Goal: Book appointment/travel/reservation

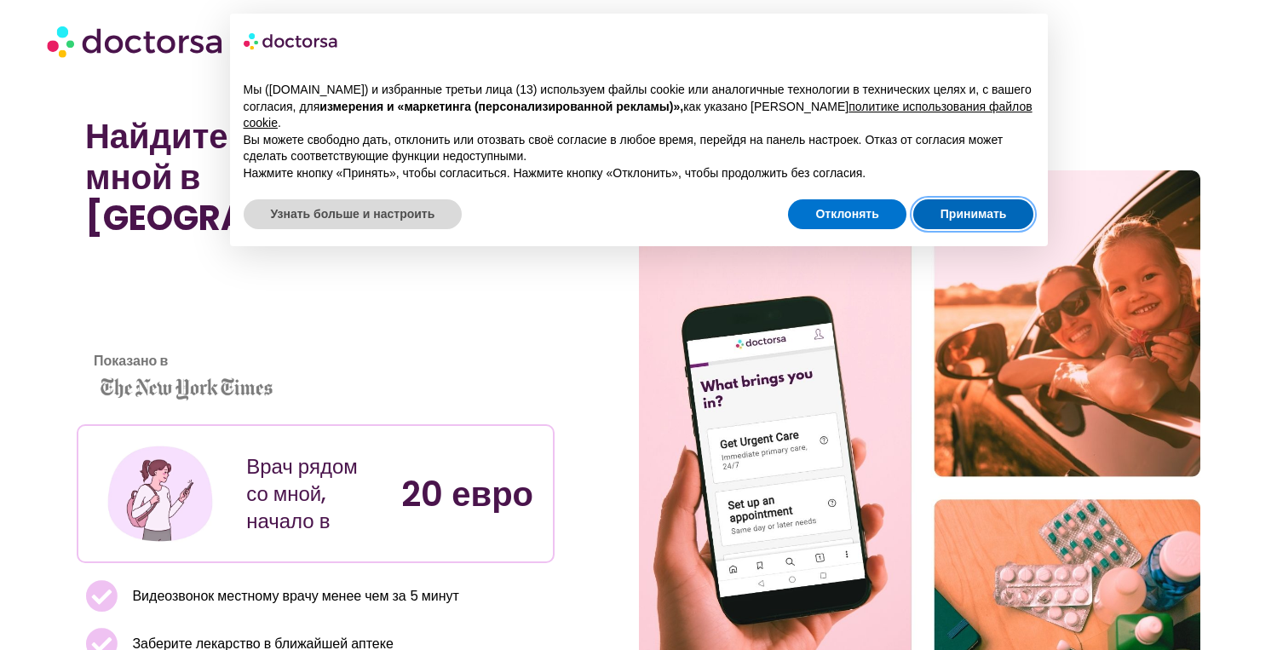
click at [1011, 199] on button "Принимать" at bounding box center [973, 214] width 121 height 31
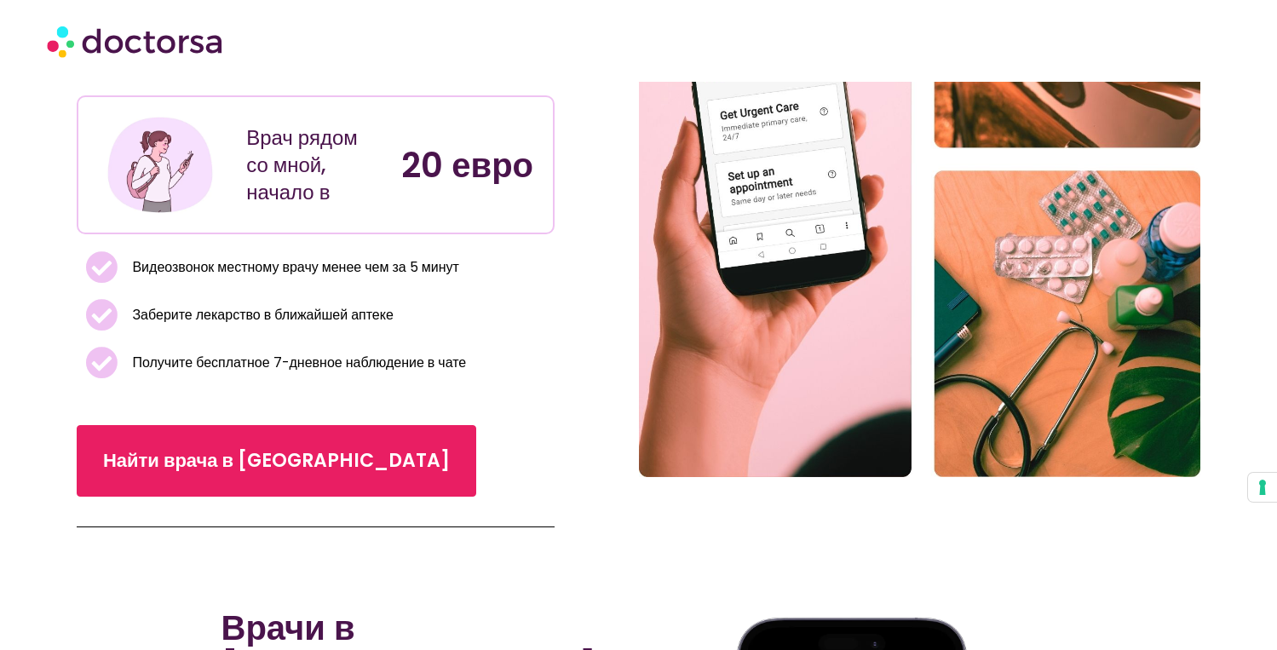
scroll to position [449, 0]
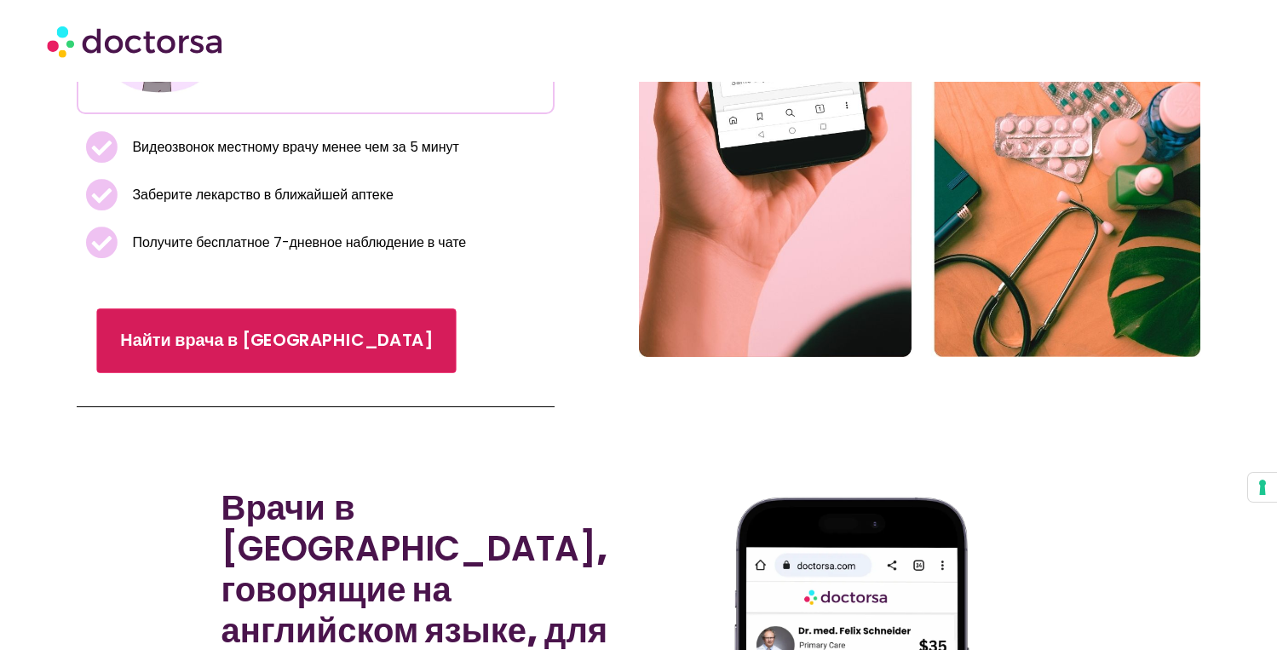
click at [314, 308] on link "Найти врача в [GEOGRAPHIC_DATA]" at bounding box center [276, 340] width 360 height 65
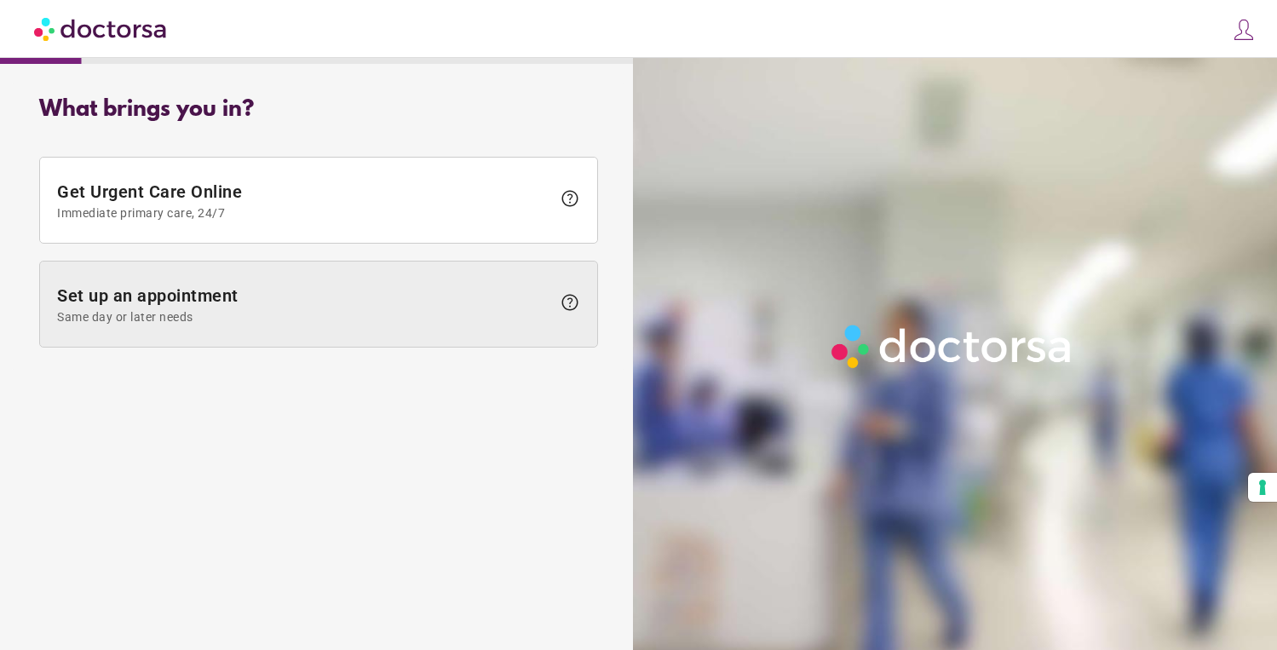
click at [433, 314] on span "Same day or later needs" at bounding box center [304, 317] width 494 height 14
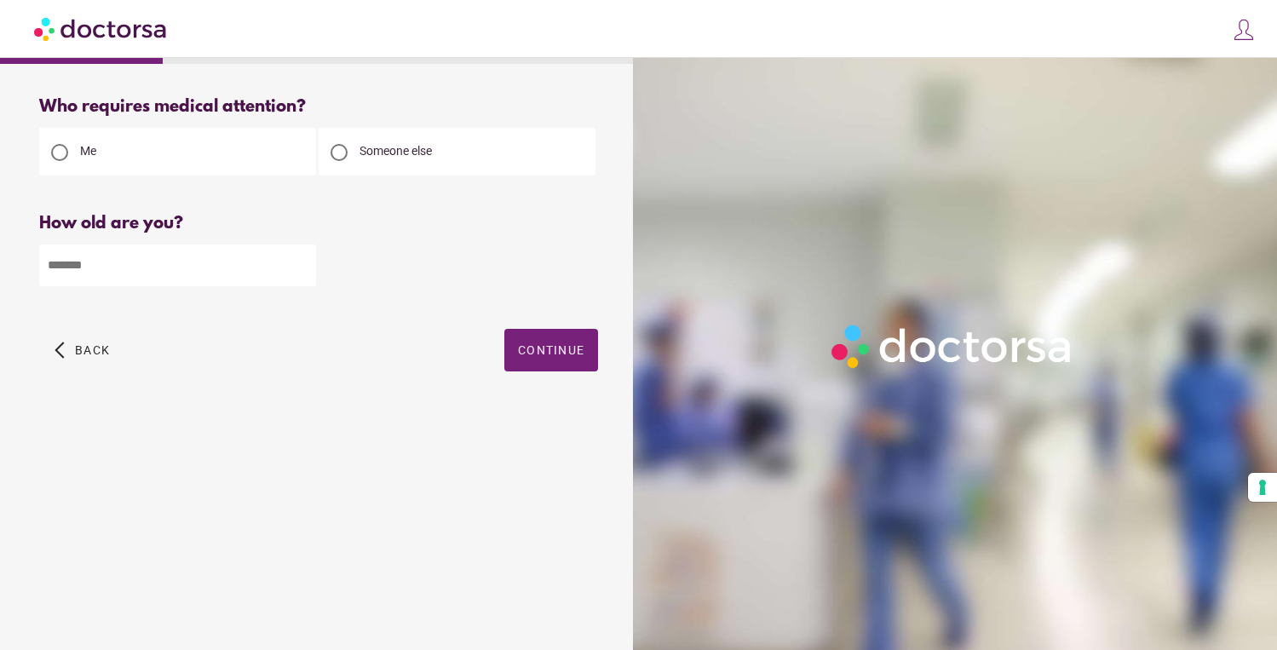
click at [192, 274] on input "number" at bounding box center [177, 266] width 277 height 42
type input "**"
click at [564, 354] on span "Continue" at bounding box center [551, 350] width 66 height 14
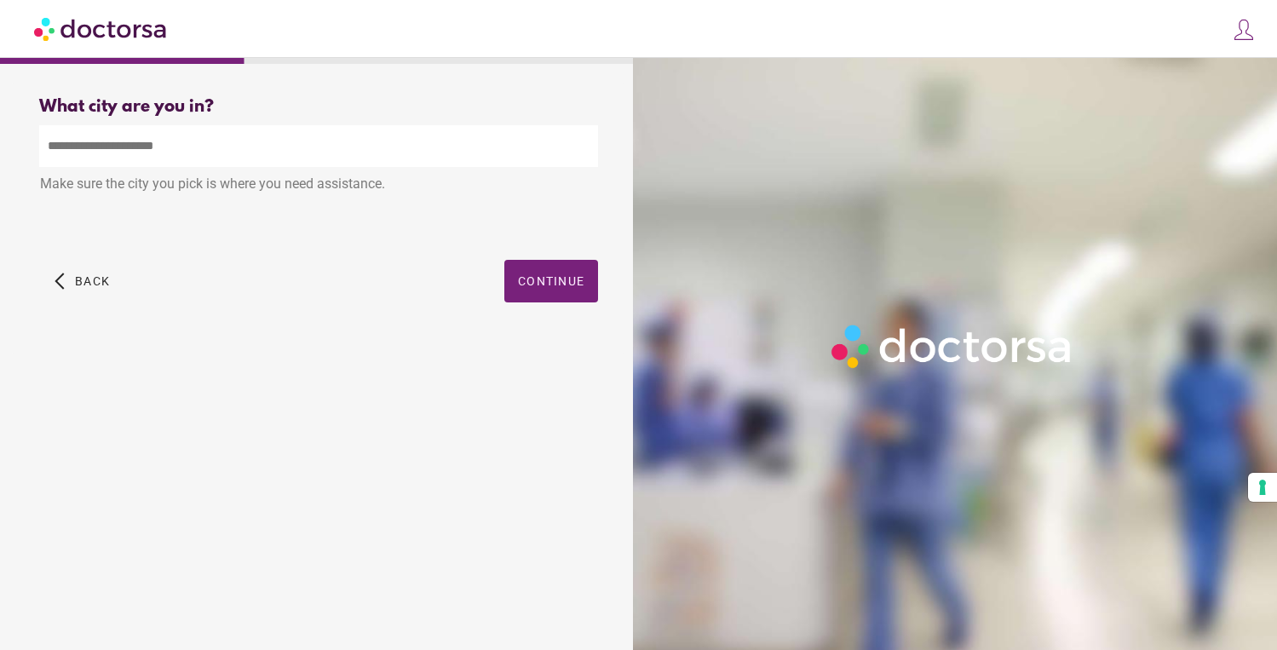
click at [226, 155] on input "text" at bounding box center [318, 146] width 559 height 42
type input "*"
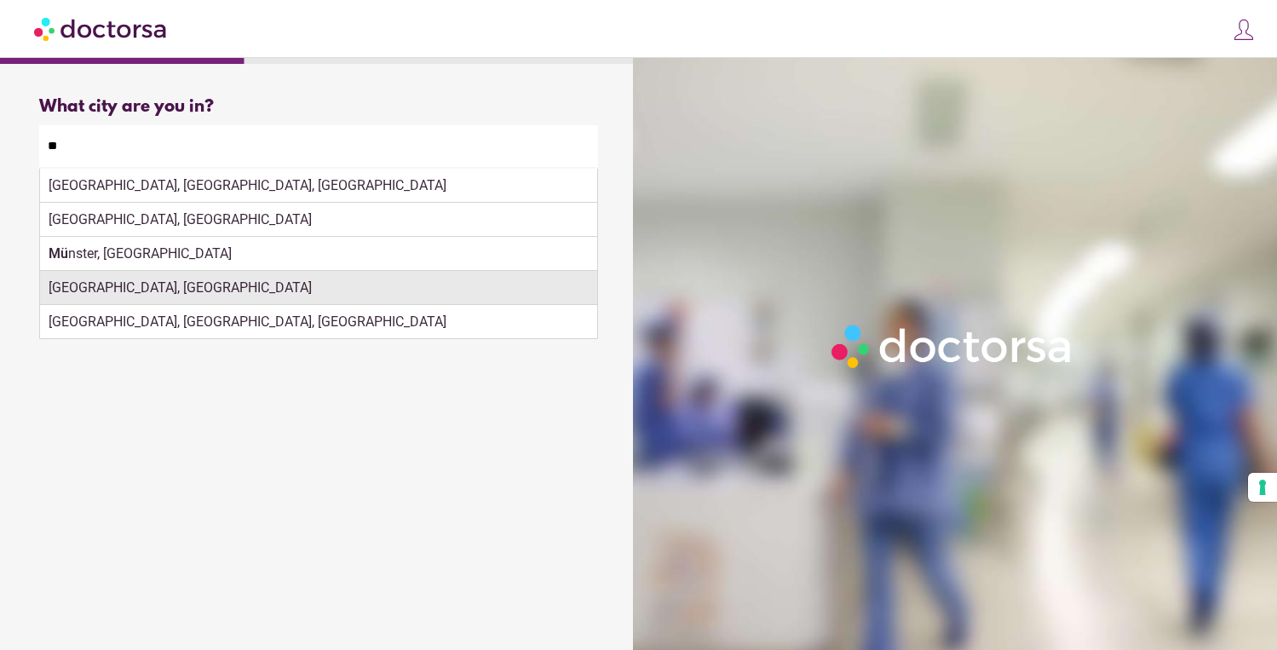
click at [189, 293] on div "Munich, Germany" at bounding box center [318, 288] width 557 height 34
type input "**********"
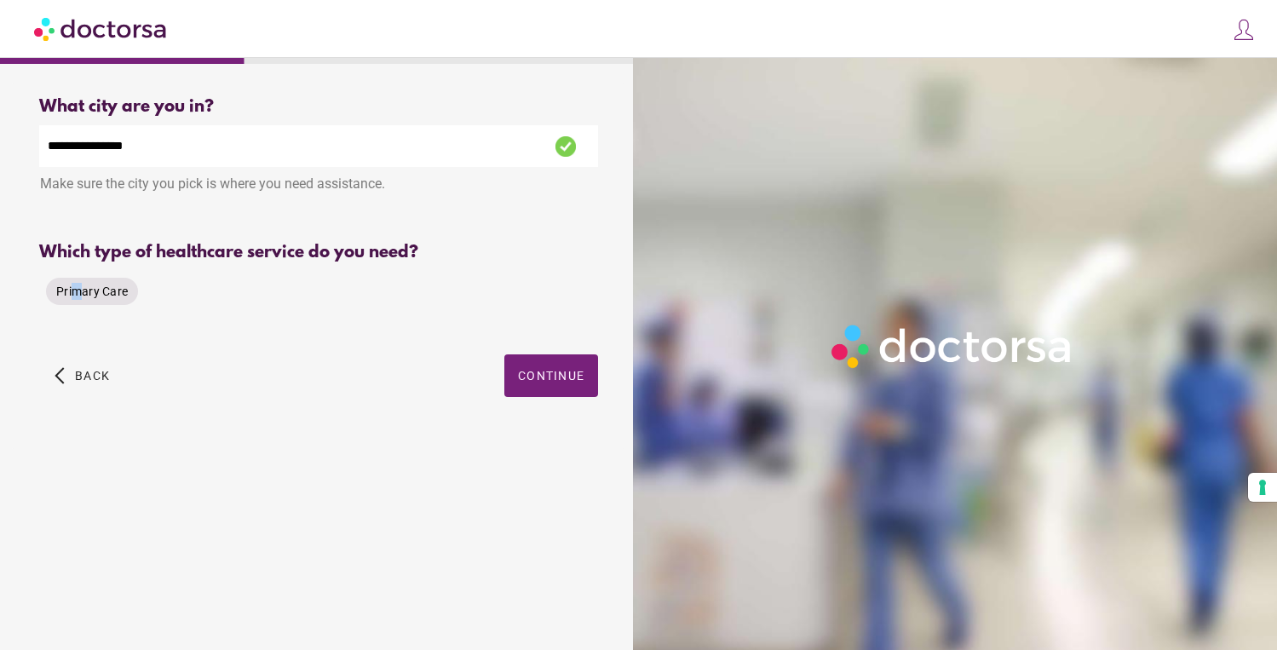
click at [77, 292] on span "Primary Care" at bounding box center [92, 292] width 72 height 14
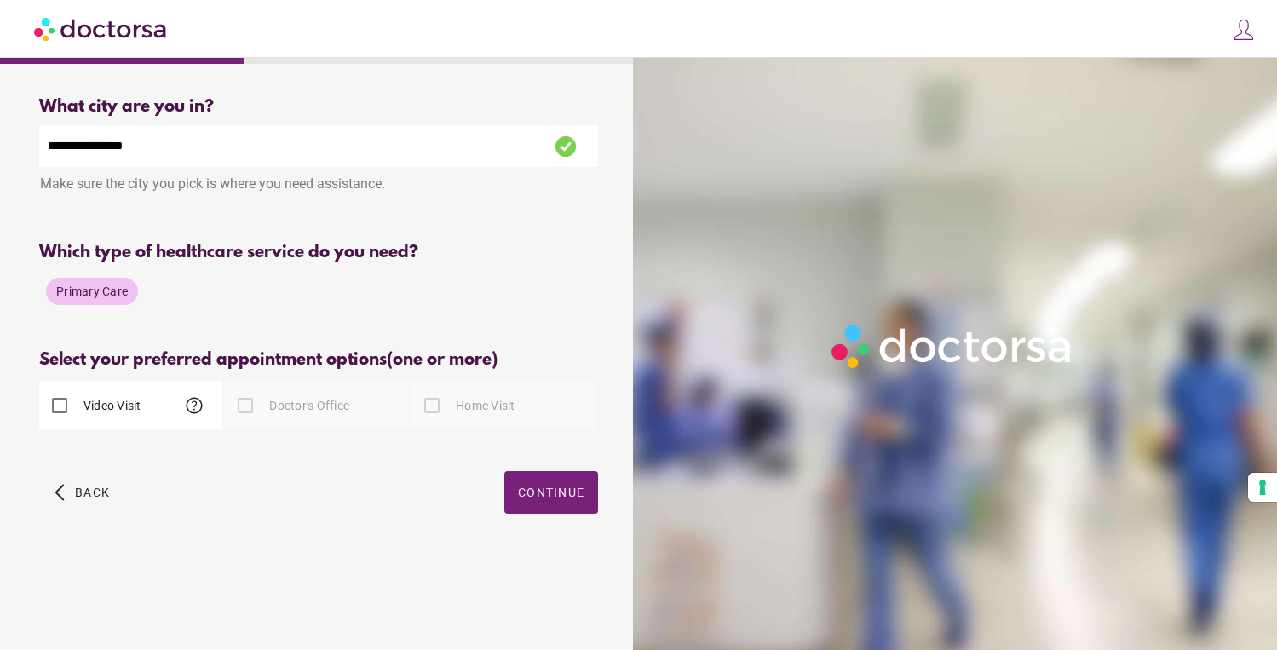
click at [181, 303] on div "Primary Care" at bounding box center [318, 291] width 559 height 41
click at [259, 403] on div at bounding box center [245, 406] width 34 height 34
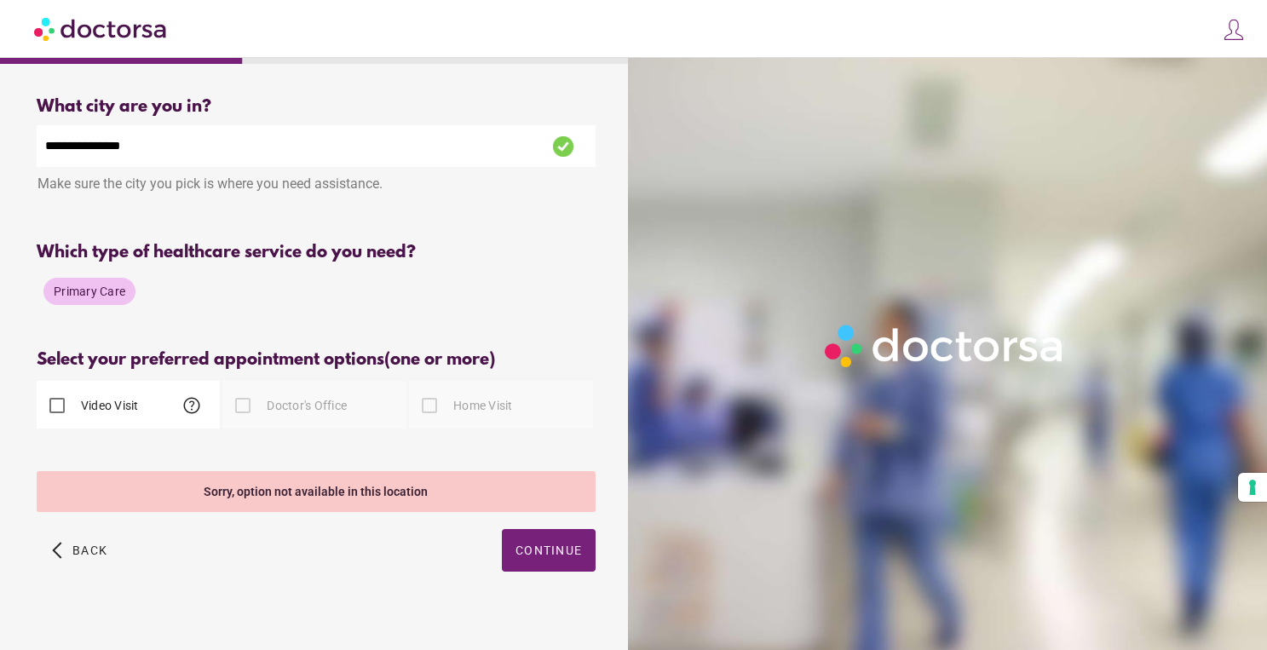
click at [250, 408] on div at bounding box center [243, 406] width 34 height 34
click at [238, 409] on div at bounding box center [243, 406] width 34 height 34
click at [441, 404] on div at bounding box center [429, 406] width 34 height 34
click at [247, 406] on div at bounding box center [243, 406] width 34 height 34
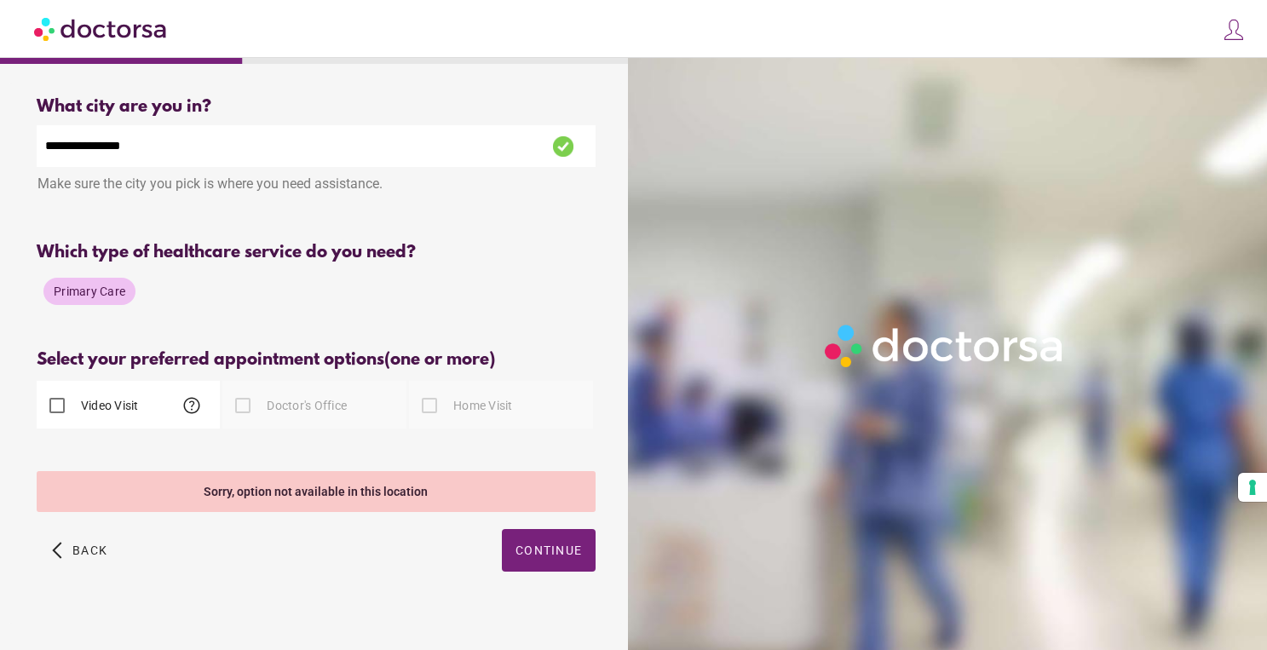
click at [112, 303] on div "Primary Care" at bounding box center [89, 291] width 92 height 27
